Goal: Check status: Check status

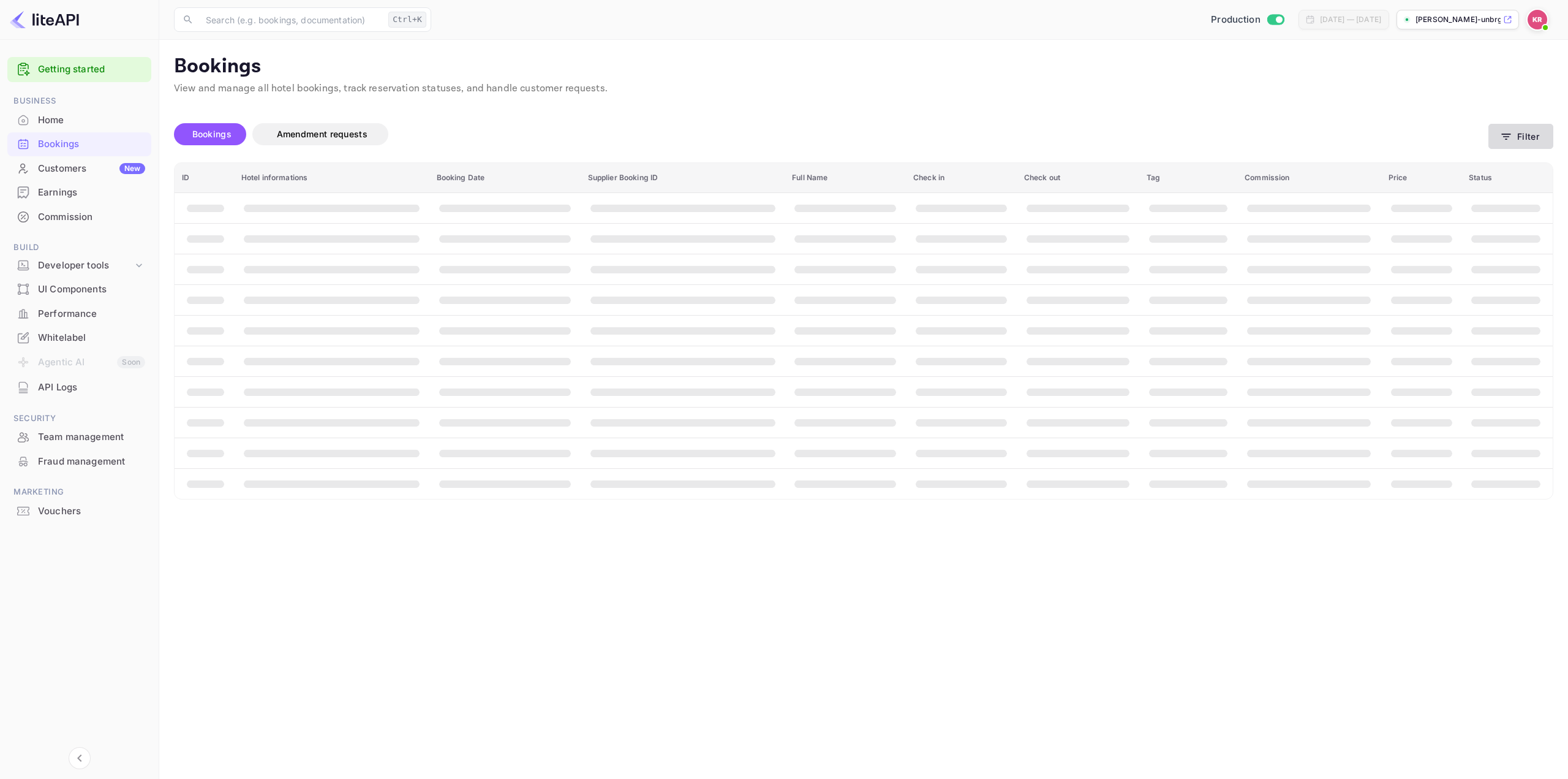
click at [1524, 137] on button "Filter" at bounding box center [1521, 137] width 65 height 25
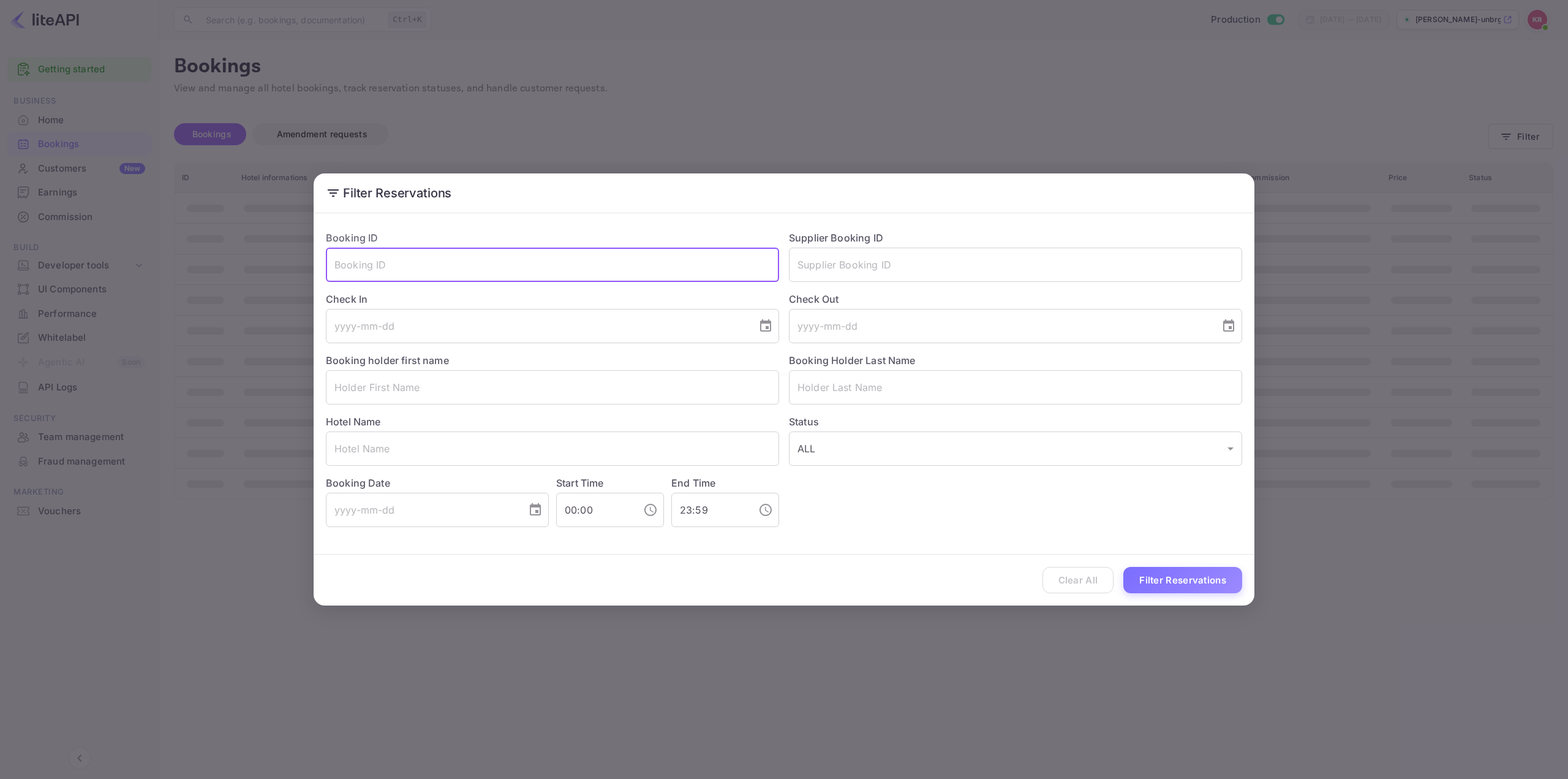
click at [433, 269] on input "text" at bounding box center [552, 265] width 454 height 34
paste input "pK9JI8Sxn"
type input "pK9JI8Sxn"
click at [1182, 578] on button "Filter Reservations" at bounding box center [1183, 580] width 119 height 26
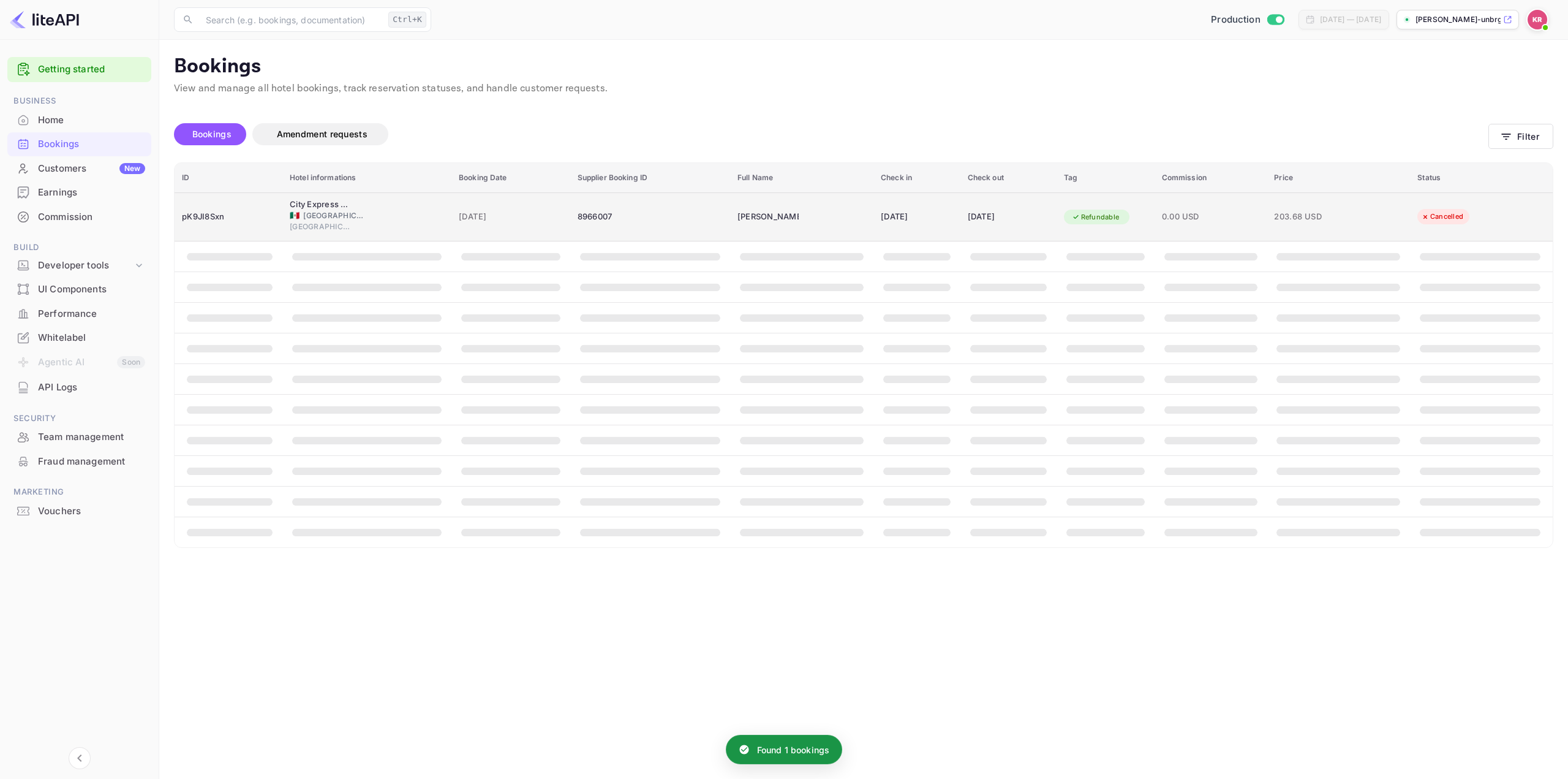
click at [950, 217] on div "[DATE]" at bounding box center [917, 216] width 72 height 19
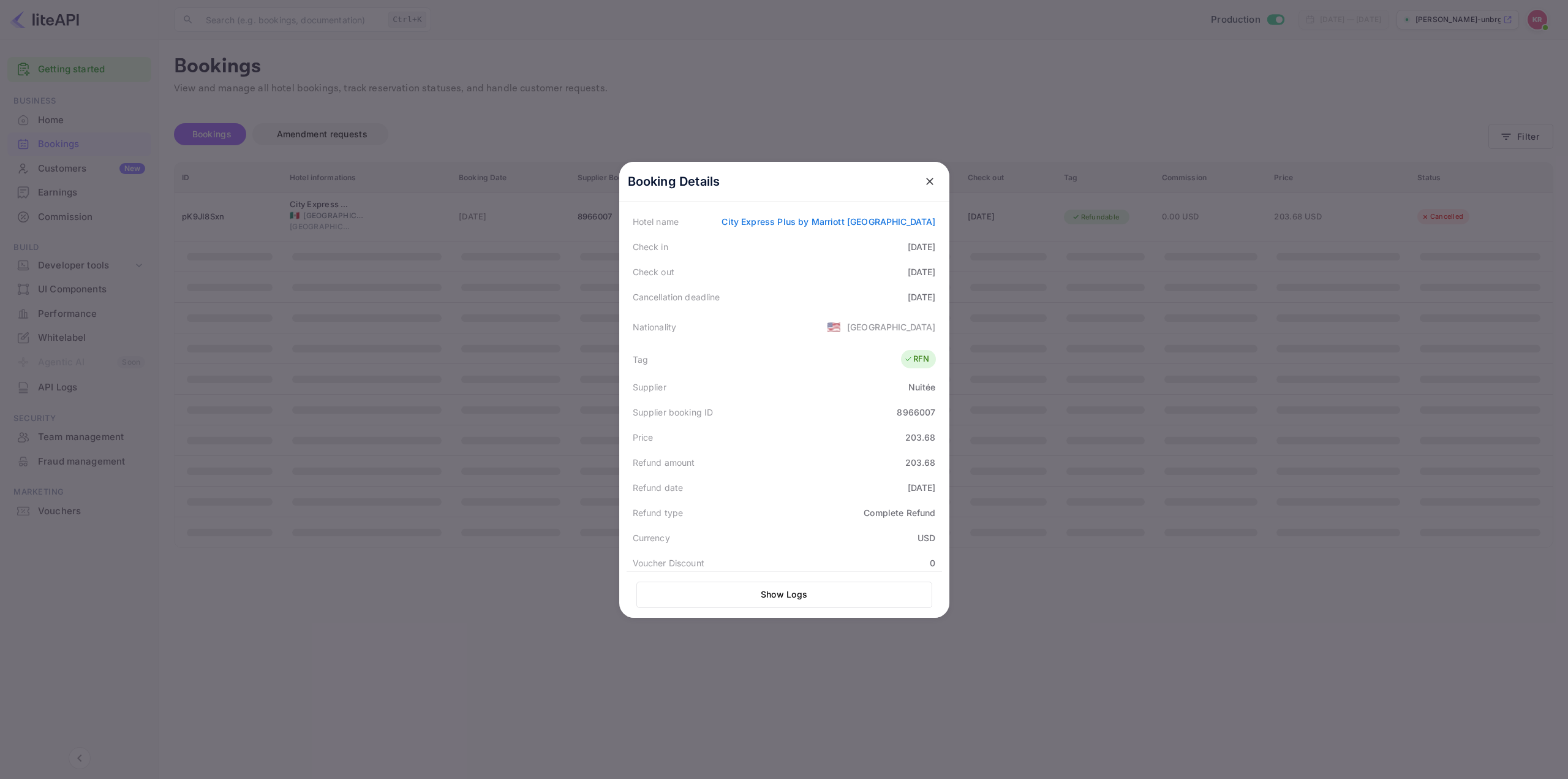
scroll to position [245, 0]
click at [1189, 368] on div at bounding box center [784, 390] width 1568 height 779
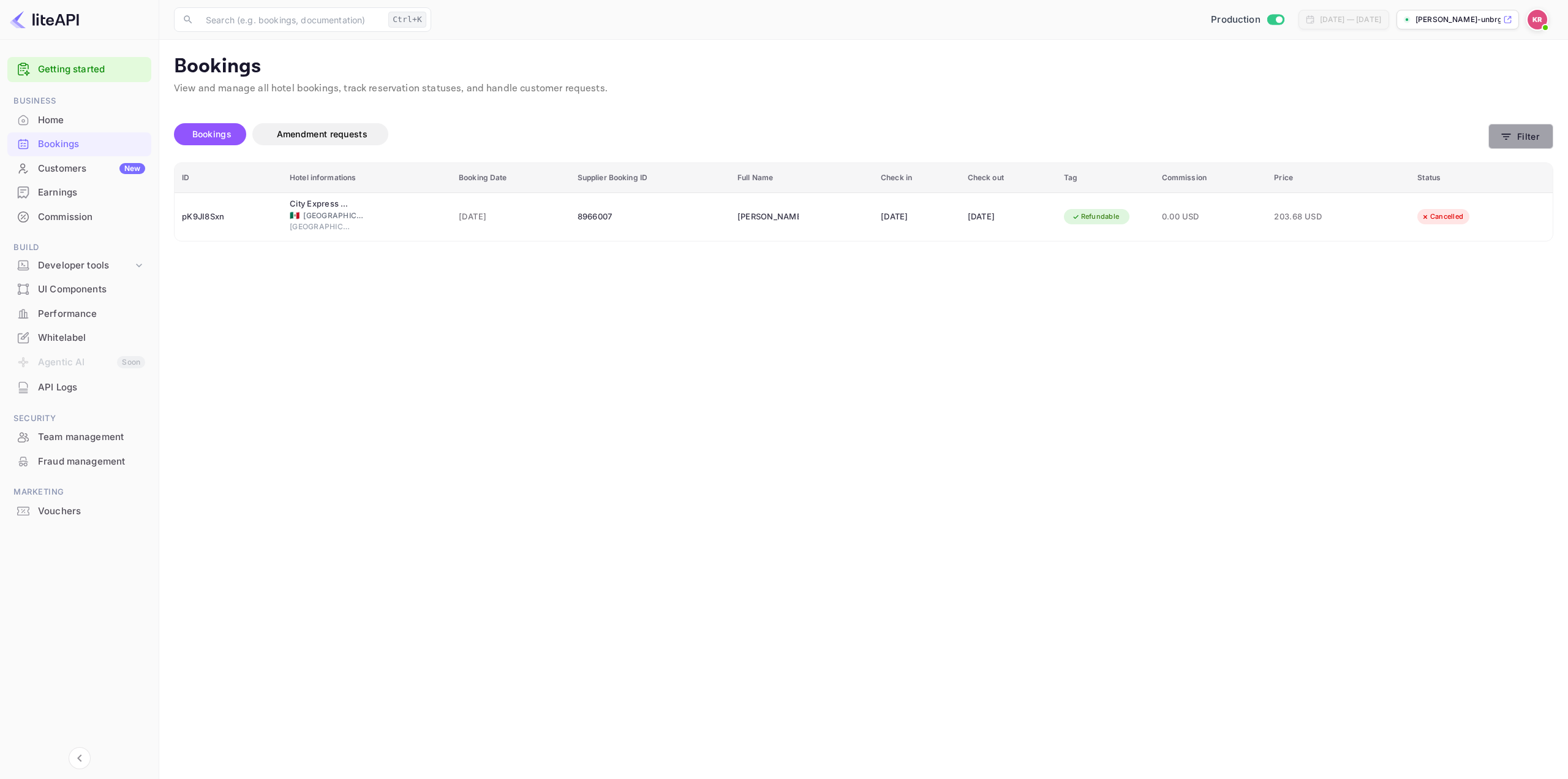
click at [1517, 144] on button "Filter" at bounding box center [1521, 137] width 65 height 25
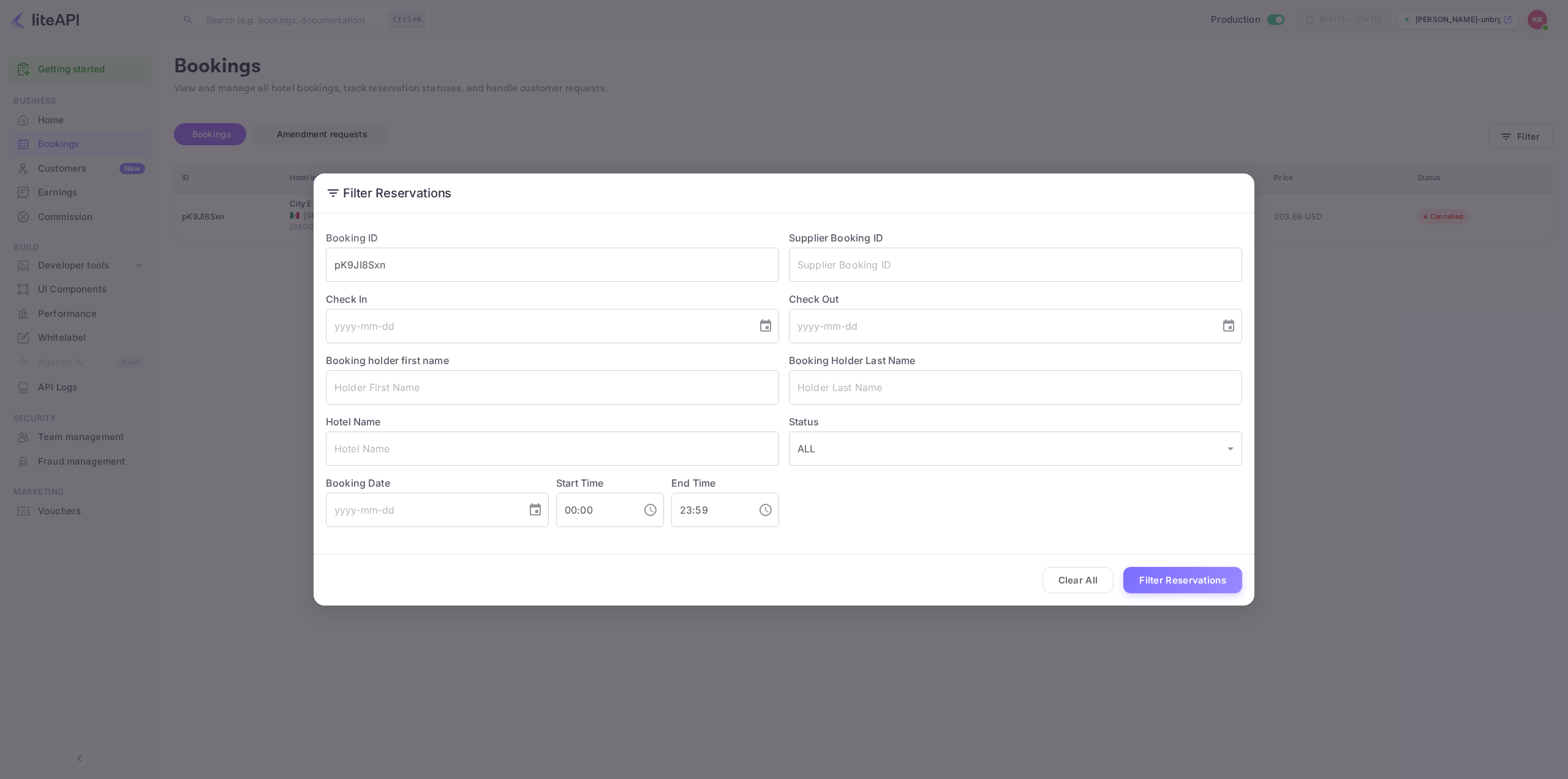
drag, startPoint x: 405, startPoint y: 265, endPoint x: 202, endPoint y: 299, distance: 205.8
click at [211, 299] on div "Filter Reservations Booking ID pK9JI8Sxn ​ Supplier Booking ID ​ Check In ​ Che…" at bounding box center [784, 390] width 1568 height 779
paste input "qExV5WvRv"
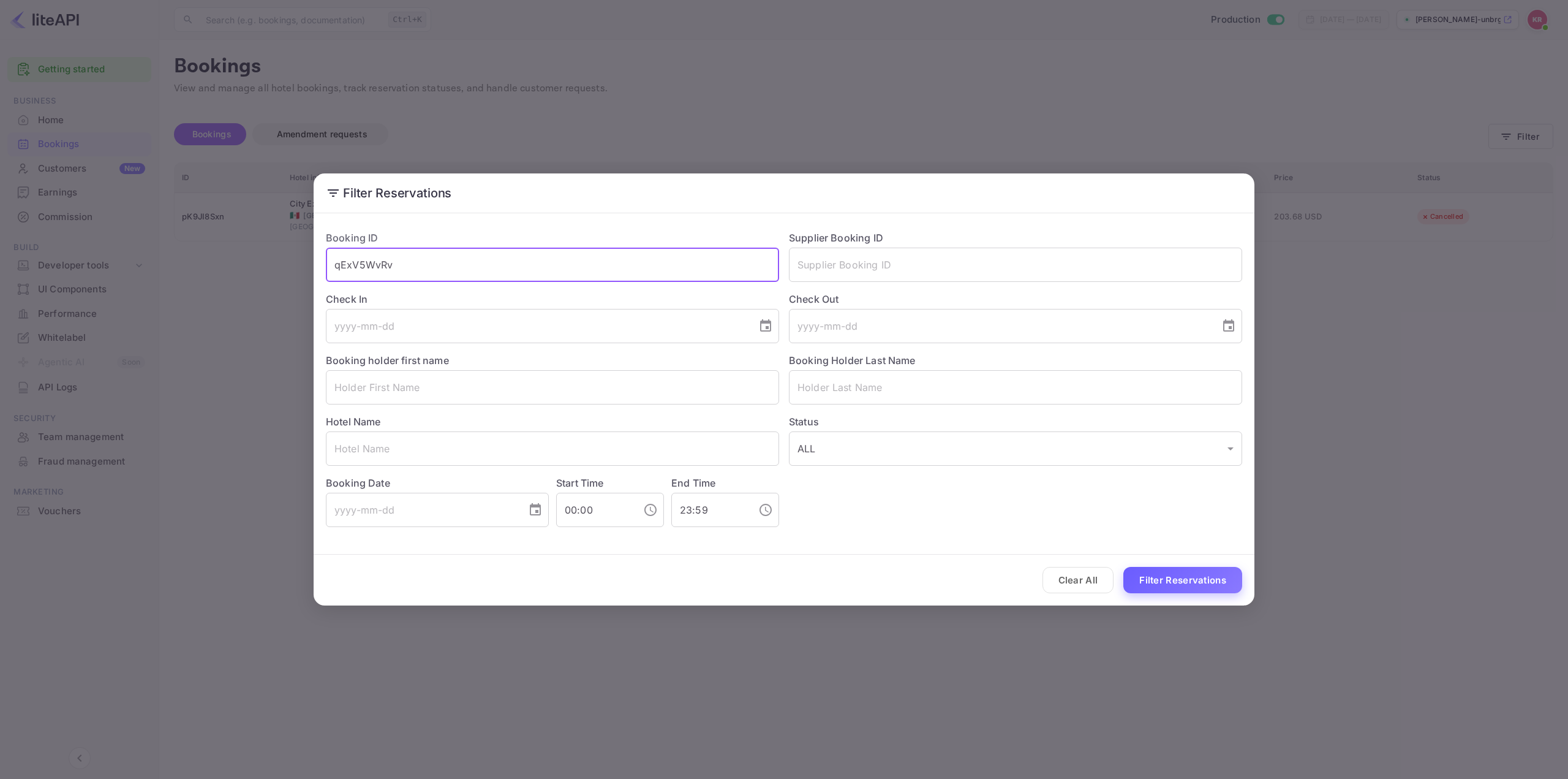
type input "qExV5WvRv"
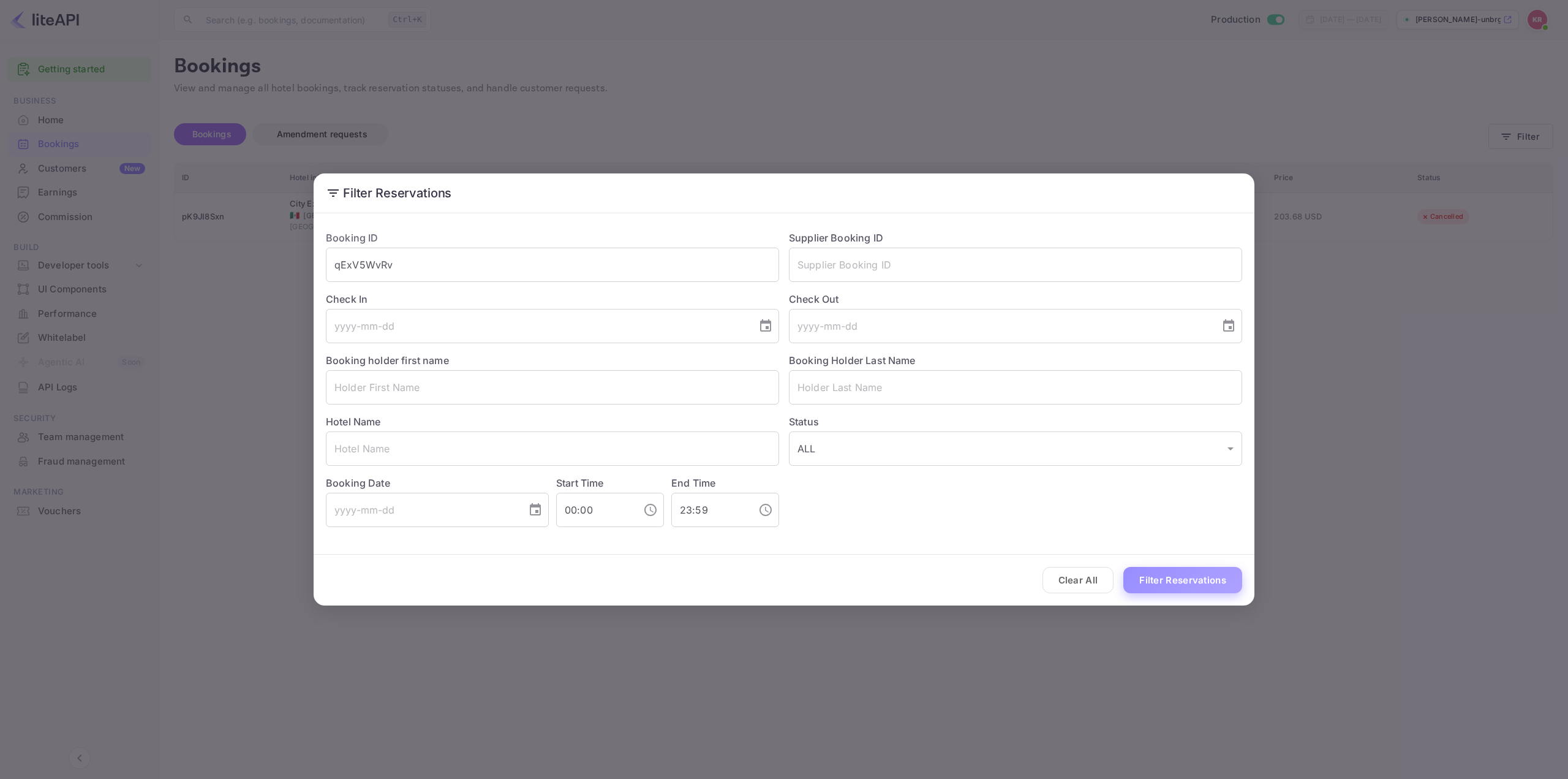
click at [1180, 574] on button "Filter Reservations" at bounding box center [1183, 580] width 119 height 26
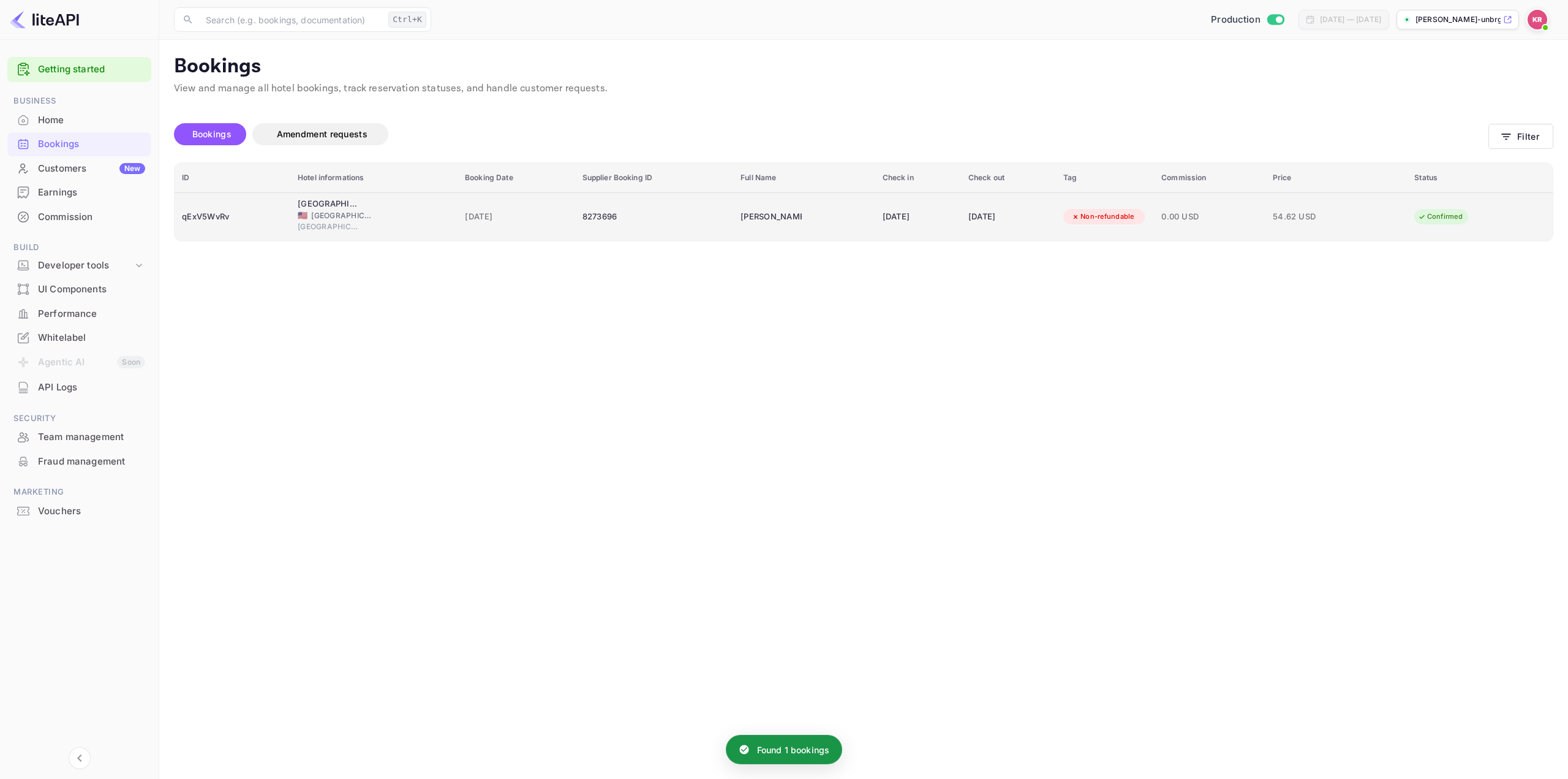
click at [1048, 207] on div "[DATE]" at bounding box center [1008, 216] width 80 height 19
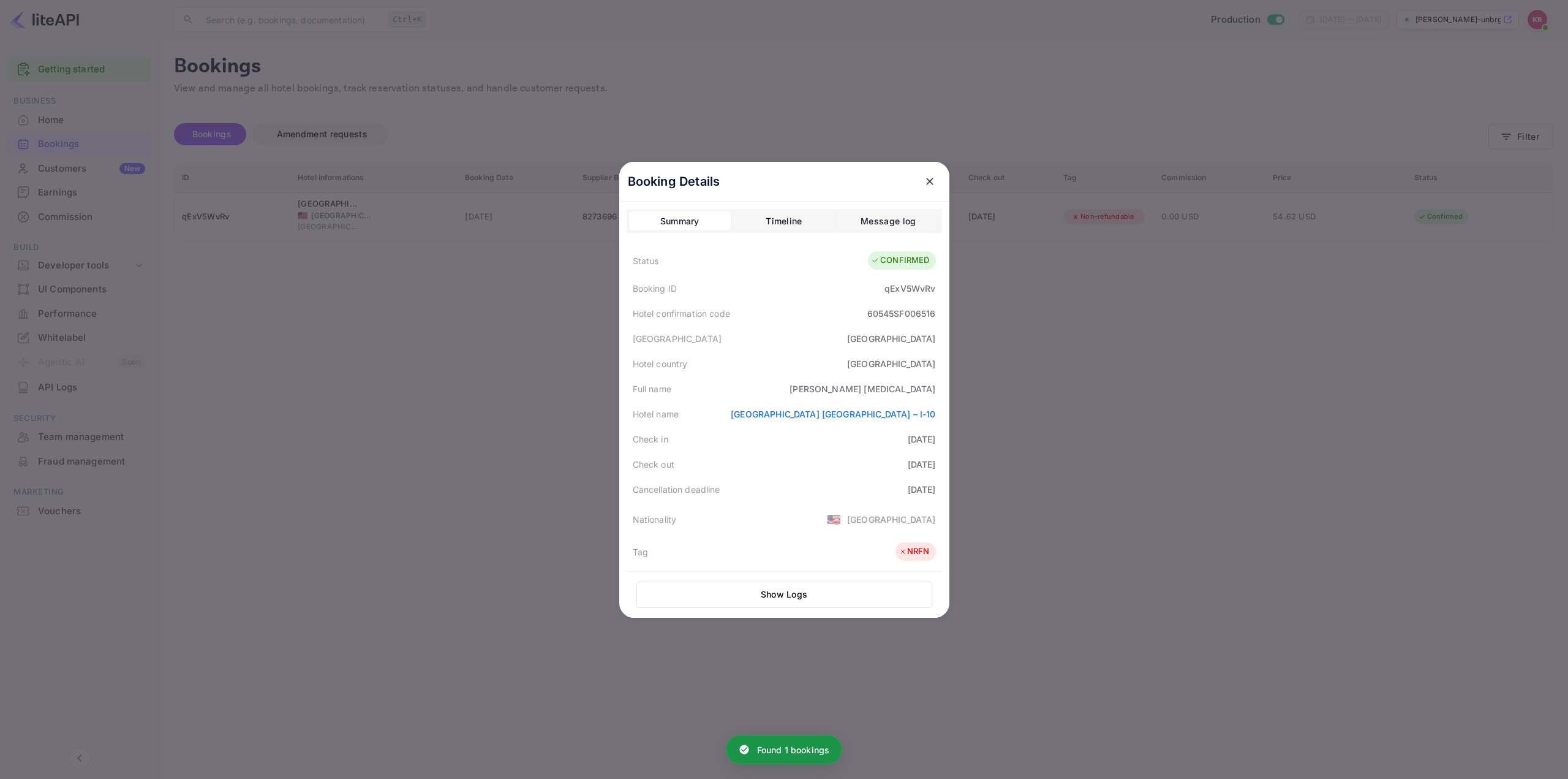
click at [879, 310] on div "60545SF006516" at bounding box center [902, 313] width 68 height 13
click at [879, 310] on div "60545SF006516" at bounding box center [902, 313] width 68 height 13
click at [880, 311] on div "60545SF006516" at bounding box center [902, 313] width 68 height 13
click at [1318, 480] on div at bounding box center [784, 390] width 1568 height 779
